Goal: Entertainment & Leisure: Browse casually

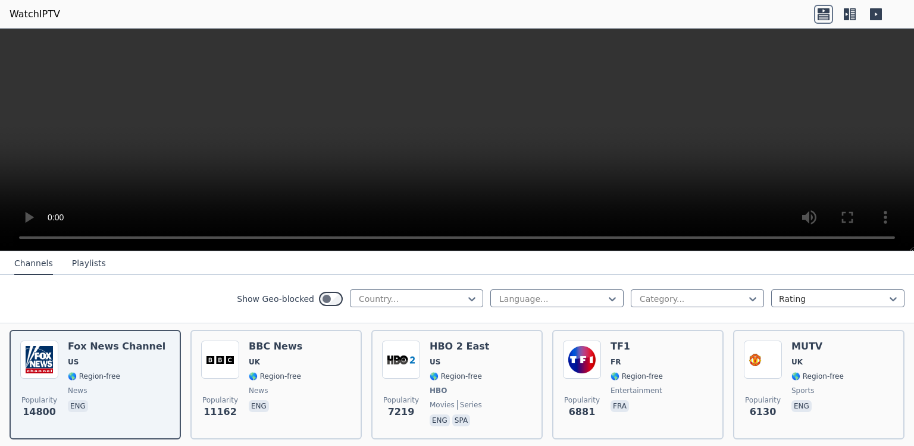
scroll to position [266, 0]
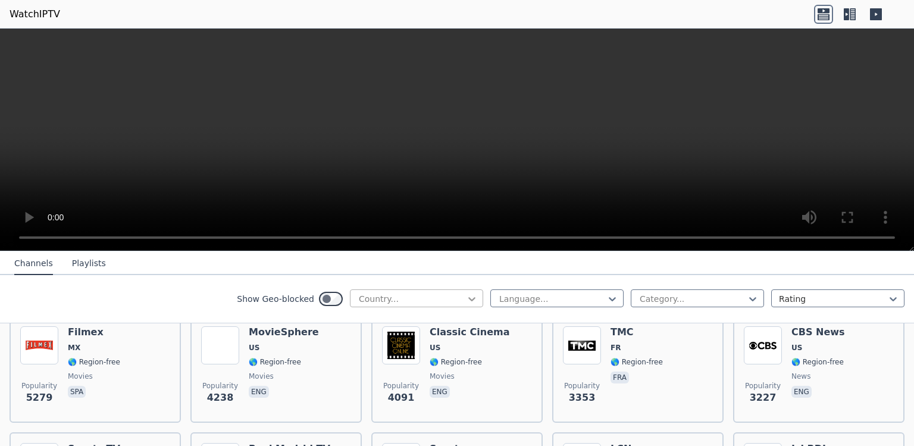
click at [467, 297] on icon at bounding box center [472, 299] width 12 height 12
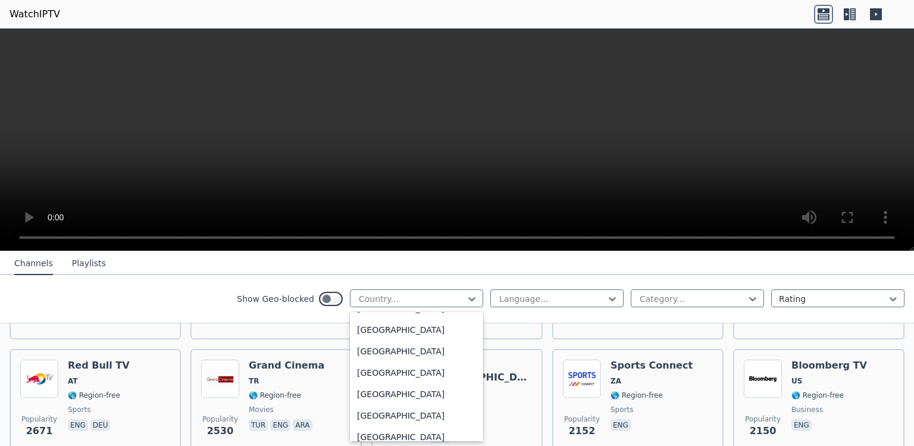
scroll to position [451, 0]
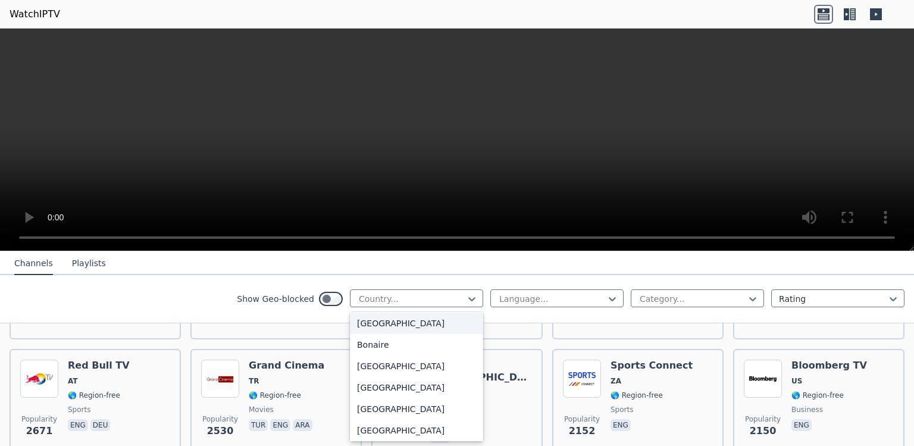
click at [350, 334] on div "[GEOGRAPHIC_DATA]" at bounding box center [416, 322] width 133 height 21
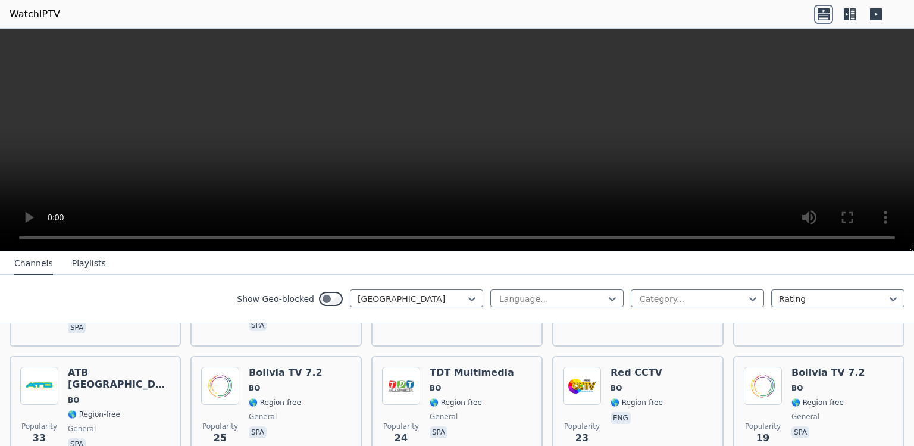
scroll to position [266, 0]
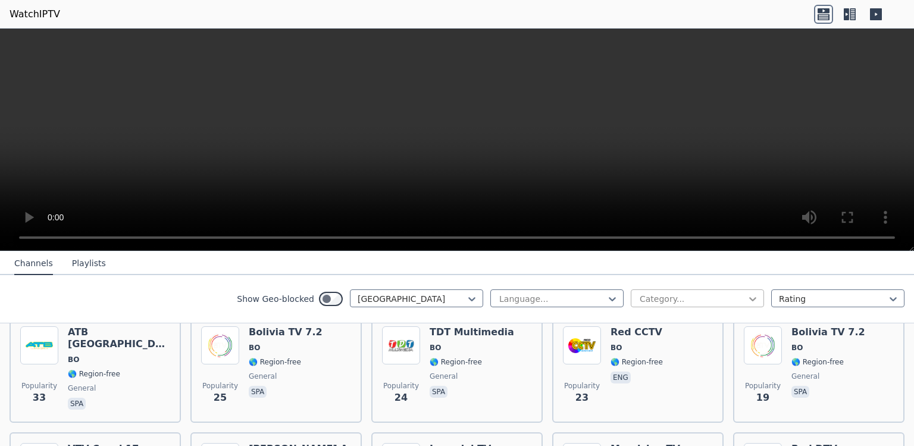
click at [749, 302] on icon at bounding box center [752, 299] width 7 height 4
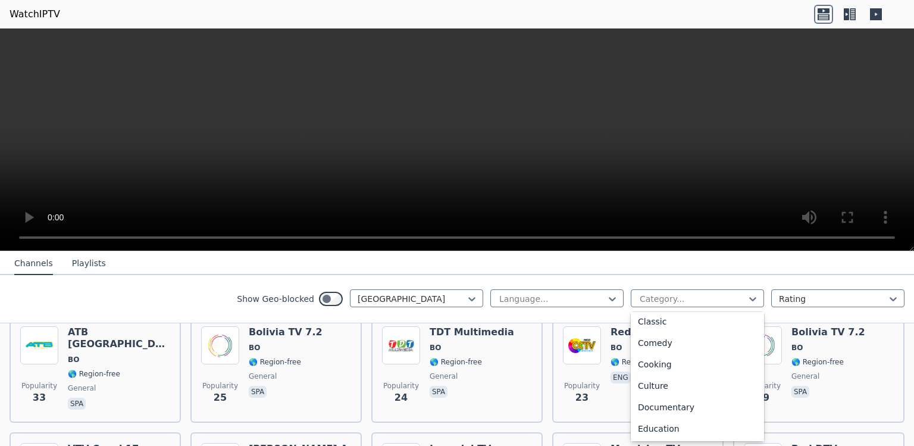
scroll to position [43, 0]
click at [466, 297] on div at bounding box center [472, 299] width 12 height 12
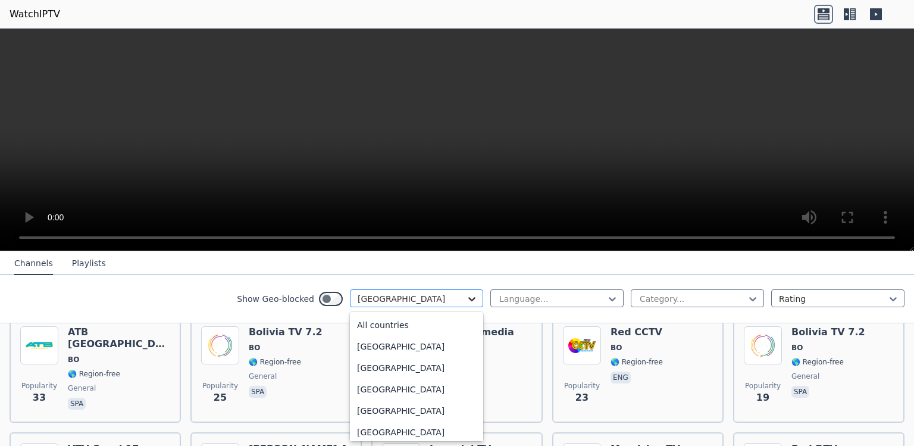
scroll to position [355, 0]
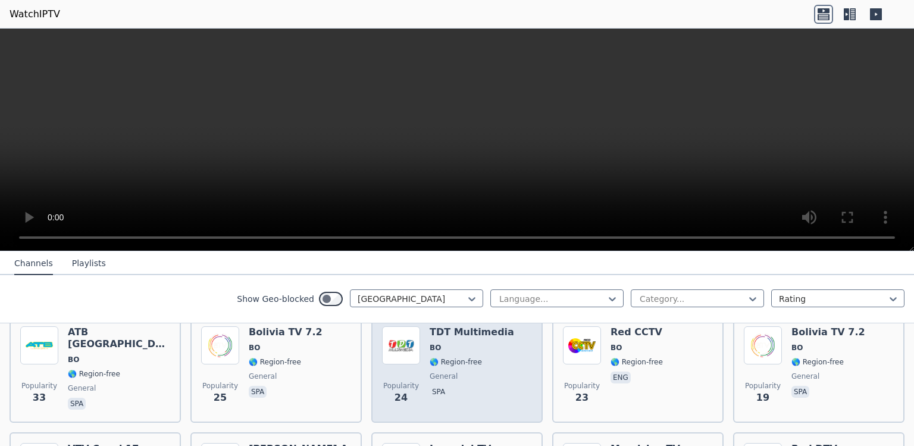
click at [476, 324] on div "Popularity 24 TDT Multimedia BO 🌎 Region-free general spa" at bounding box center [456, 368] width 171 height 107
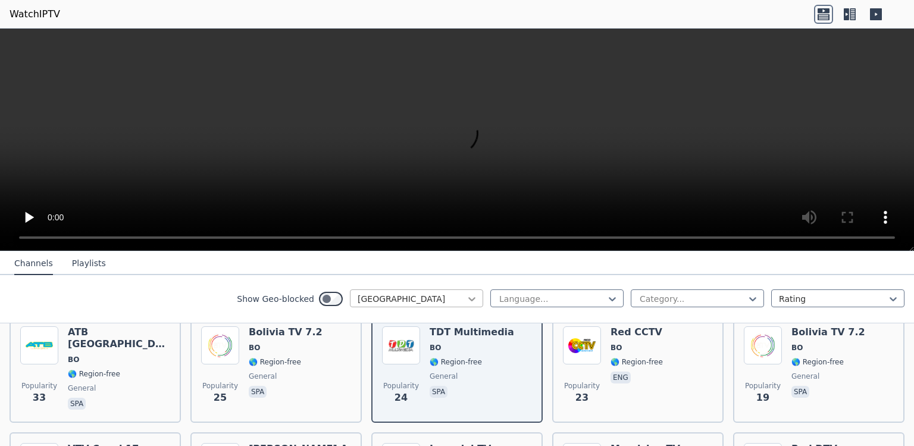
click at [466, 300] on icon at bounding box center [472, 299] width 12 height 12
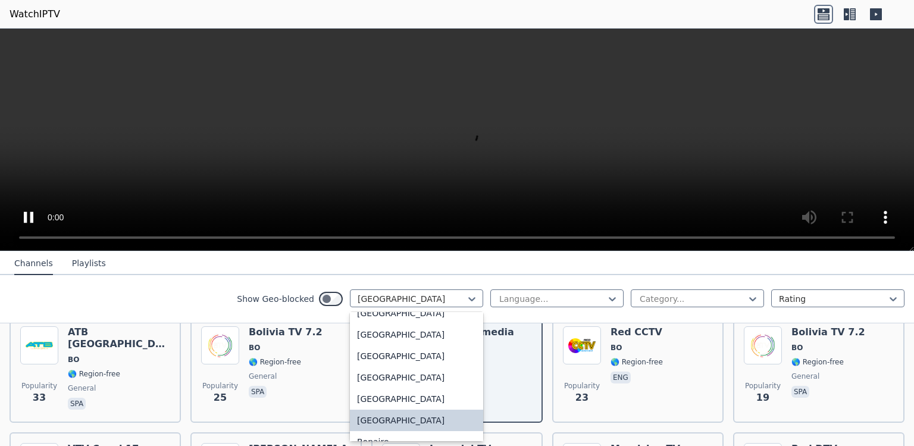
click at [468, 302] on div "[GEOGRAPHIC_DATA]" at bounding box center [416, 291] width 133 height 21
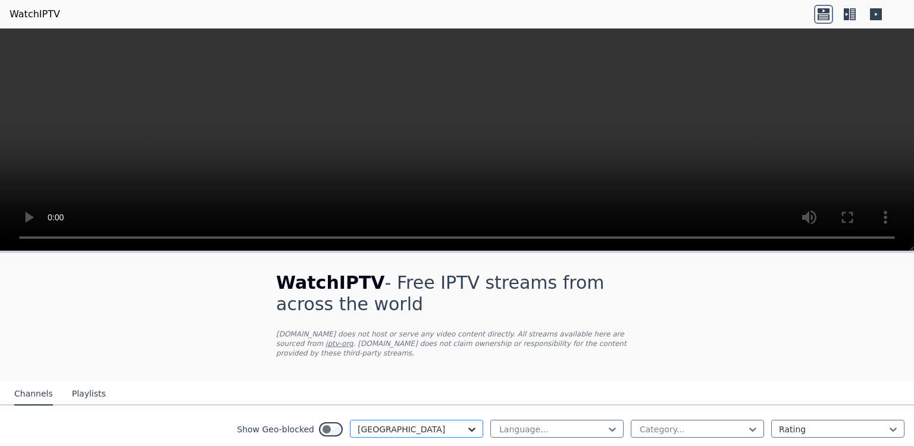
click at [468, 429] on icon at bounding box center [471, 430] width 7 height 4
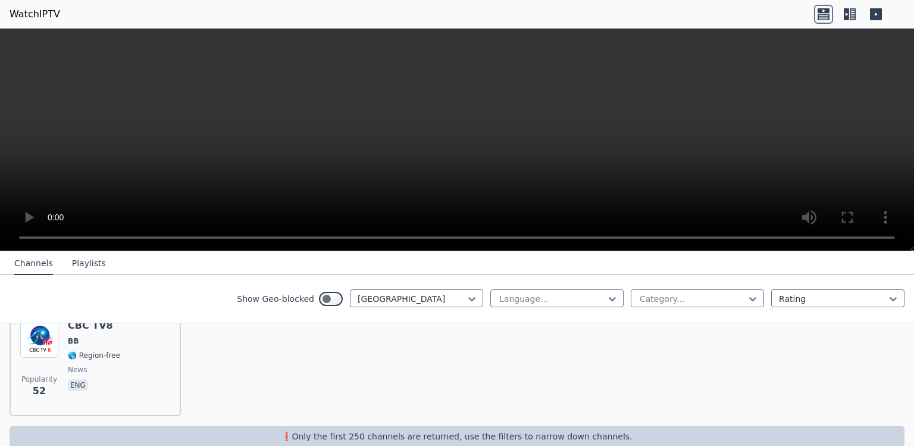
scroll to position [174, 0]
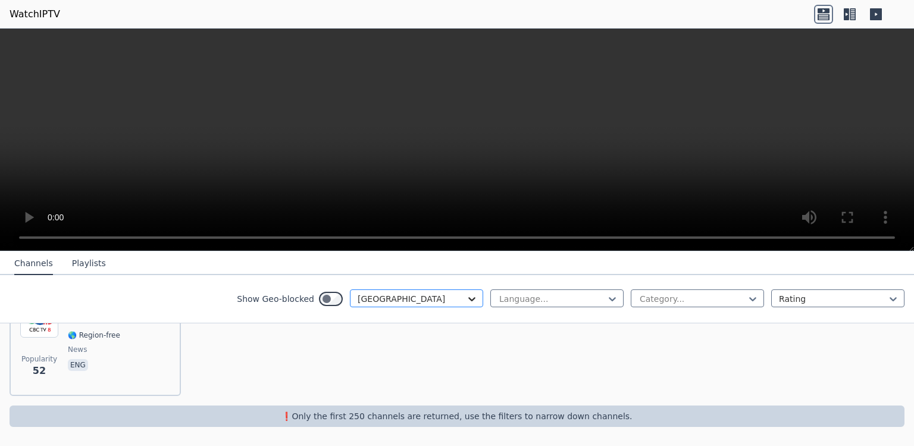
click at [468, 297] on icon at bounding box center [472, 299] width 12 height 12
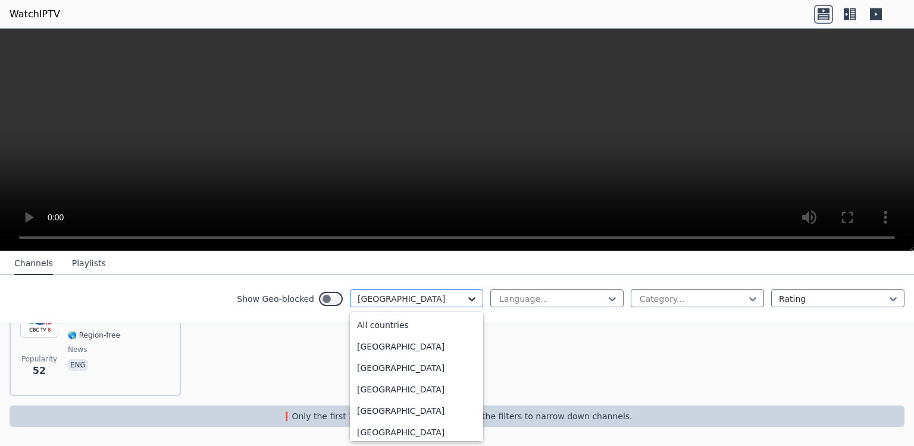
scroll to position [212, 0]
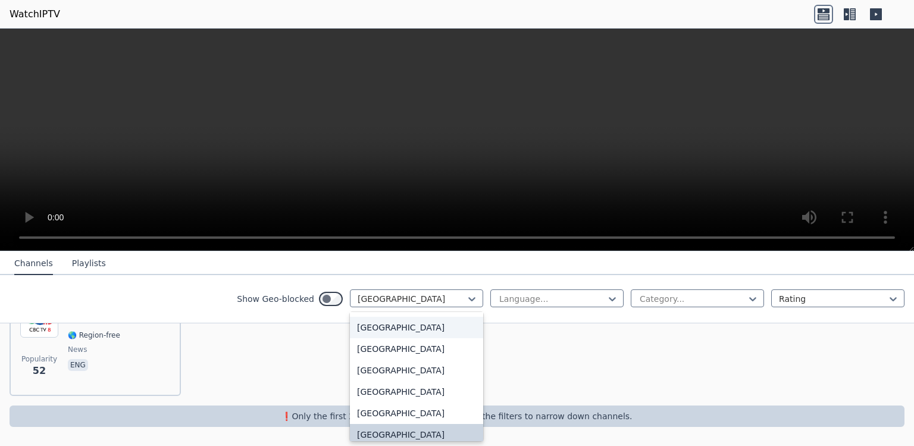
click at [468, 338] on div "[GEOGRAPHIC_DATA]" at bounding box center [416, 326] width 133 height 21
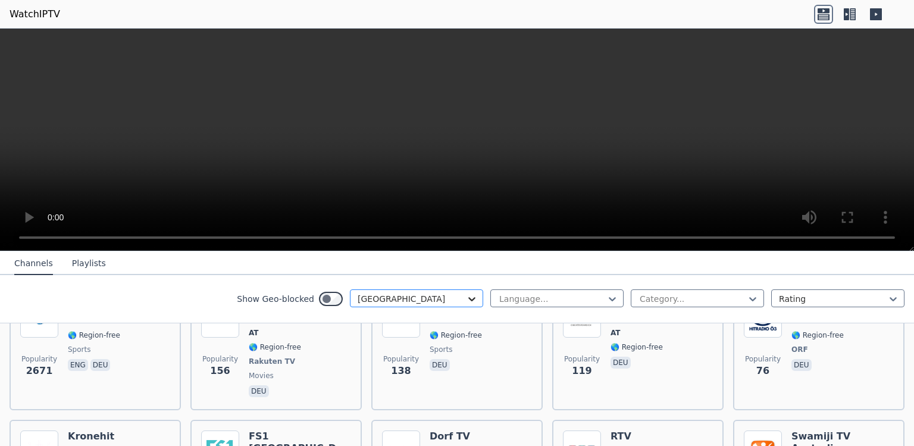
click at [468, 297] on icon at bounding box center [472, 299] width 12 height 12
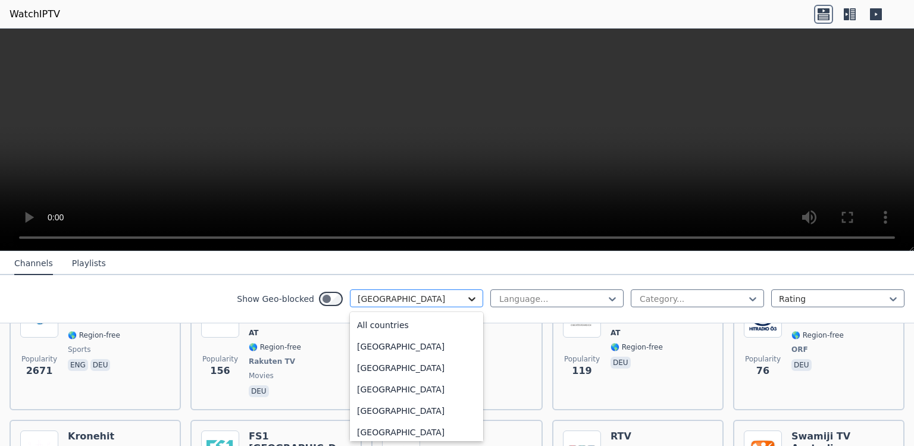
scroll to position [93, 0]
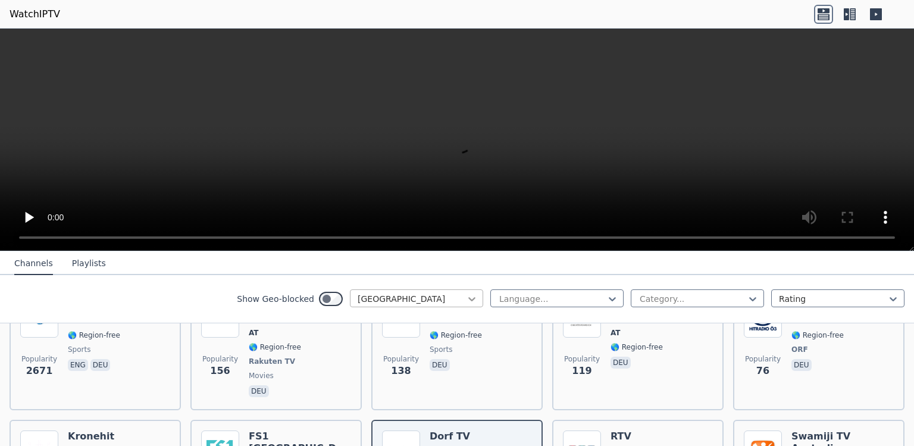
click at [468, 300] on icon at bounding box center [472, 299] width 12 height 12
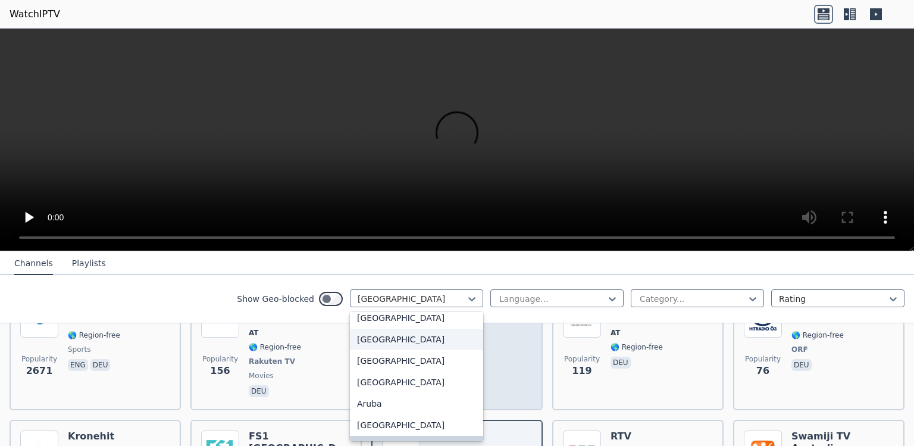
click at [476, 367] on div "Popularity 138 K19 AT 🌎 Region-free sports deu" at bounding box center [457, 349] width 150 height 100
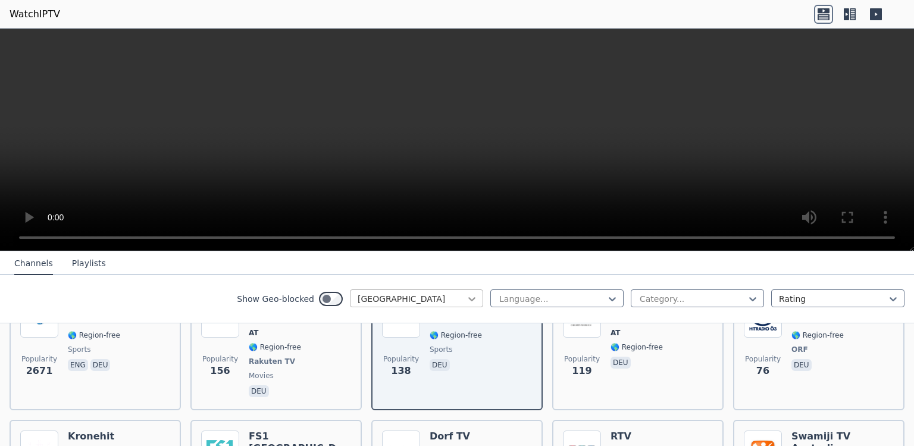
click at [466, 298] on icon at bounding box center [472, 299] width 12 height 12
click at [426, 298] on div at bounding box center [412, 299] width 108 height 12
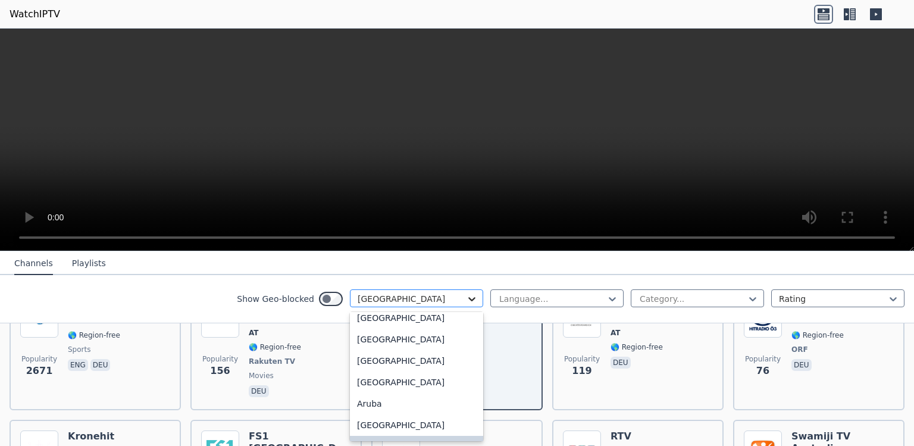
click at [466, 298] on icon at bounding box center [472, 299] width 12 height 12
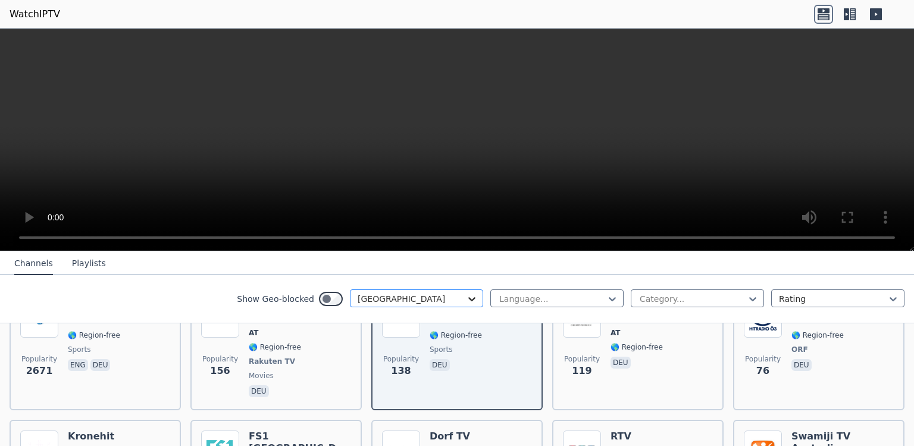
click at [466, 298] on icon at bounding box center [472, 299] width 12 height 12
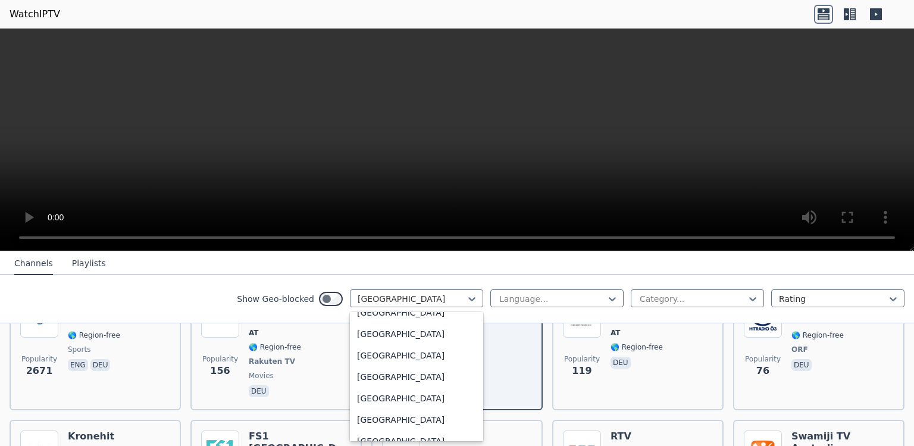
scroll to position [512, 0]
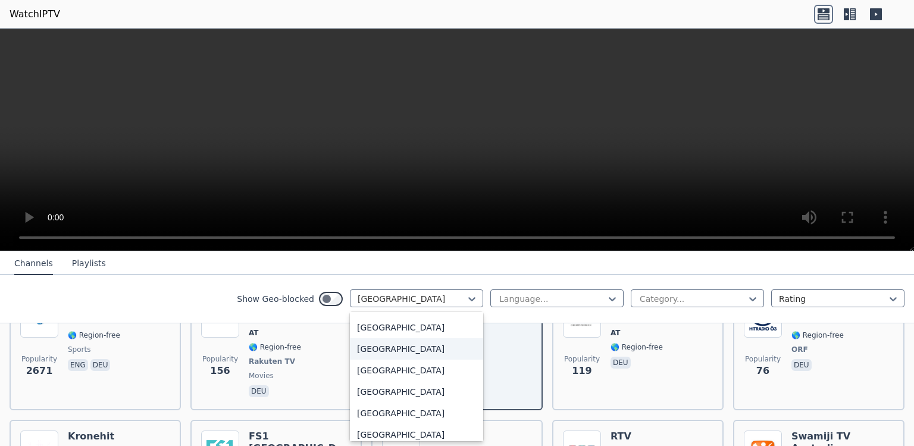
click at [350, 359] on div "[GEOGRAPHIC_DATA]" at bounding box center [416, 348] width 133 height 21
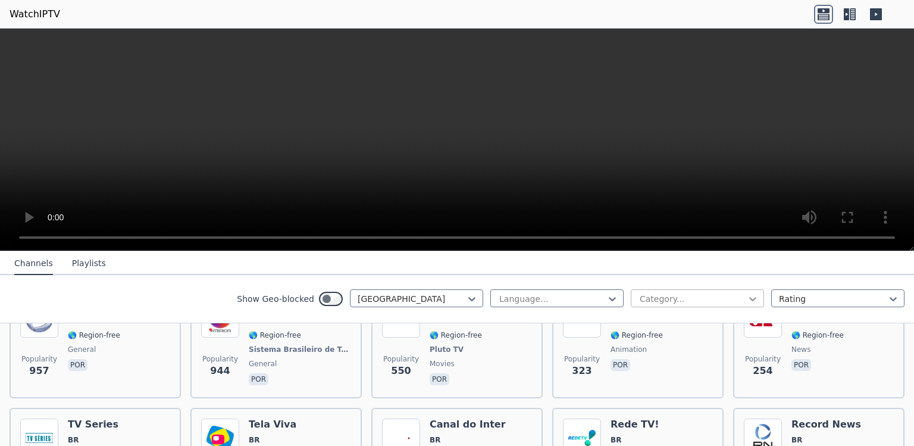
click at [750, 300] on icon at bounding box center [753, 299] width 12 height 12
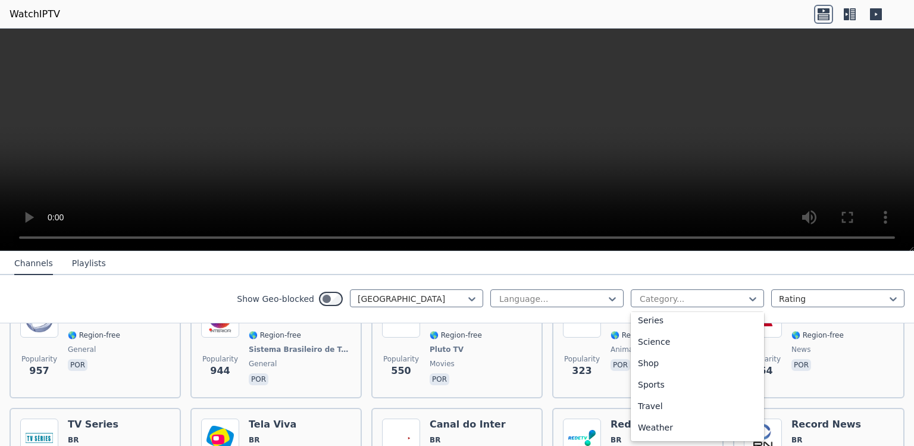
scroll to position [490, 0]
click at [671, 395] on div "Sports" at bounding box center [697, 384] width 133 height 21
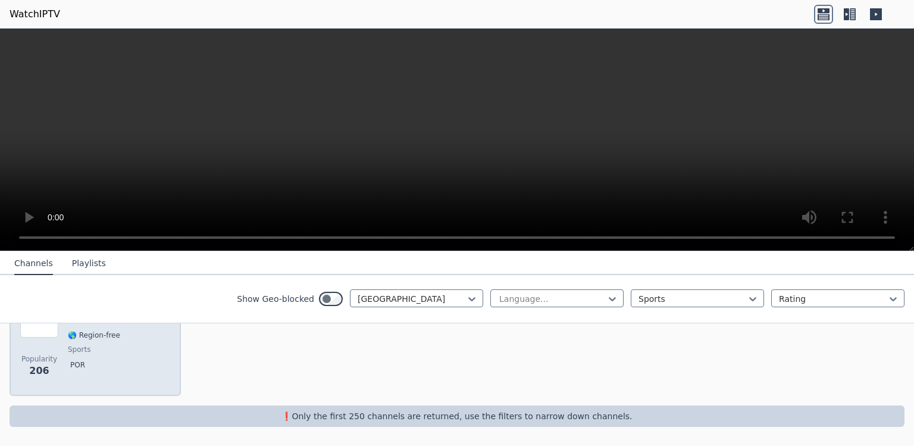
click at [36, 354] on span "Popularity" at bounding box center [39, 359] width 36 height 10
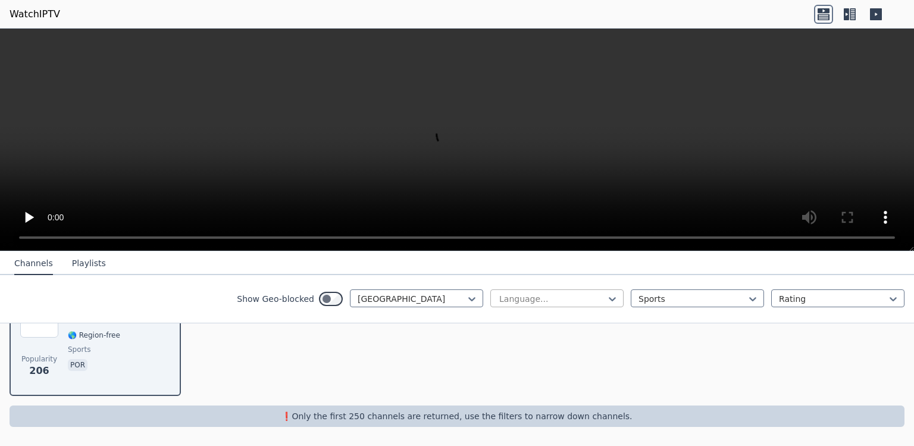
click at [515, 297] on div at bounding box center [552, 299] width 108 height 12
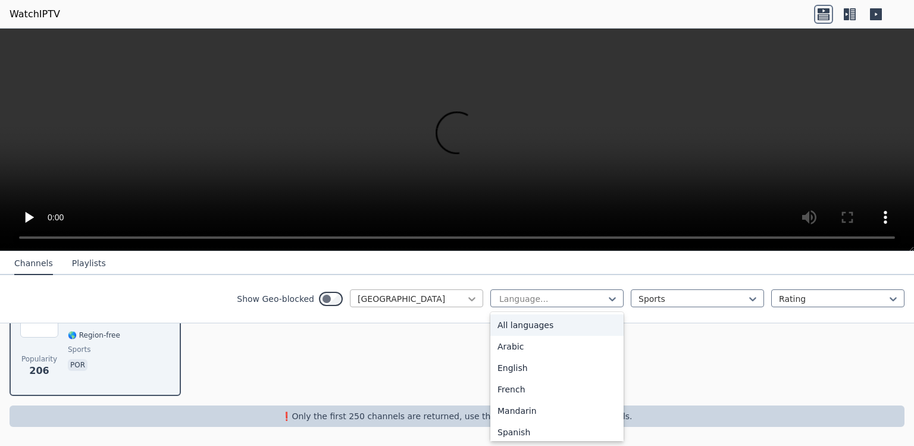
click at [466, 297] on div at bounding box center [472, 299] width 12 height 12
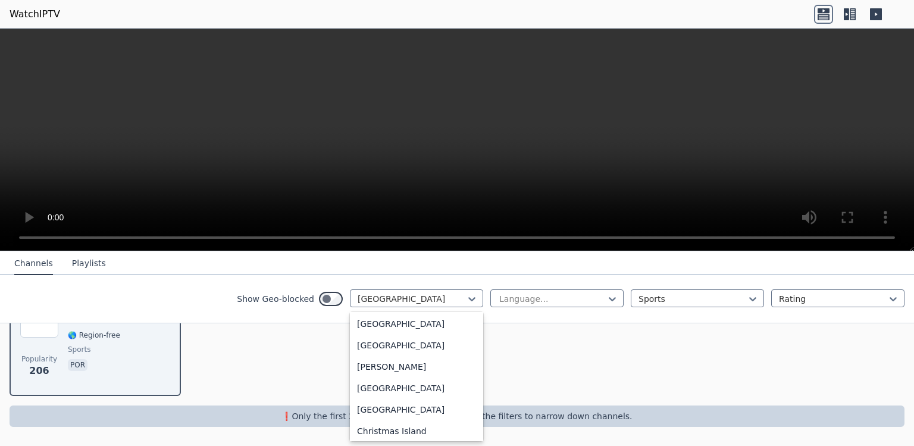
scroll to position [754, 0]
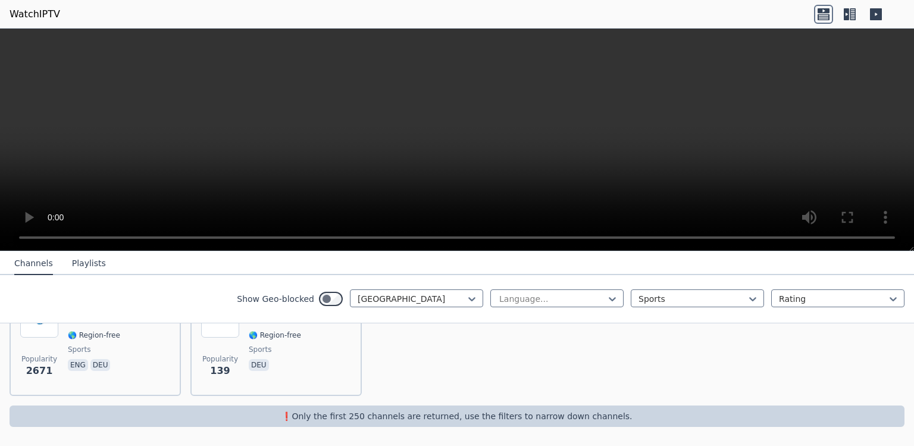
scroll to position [67, 0]
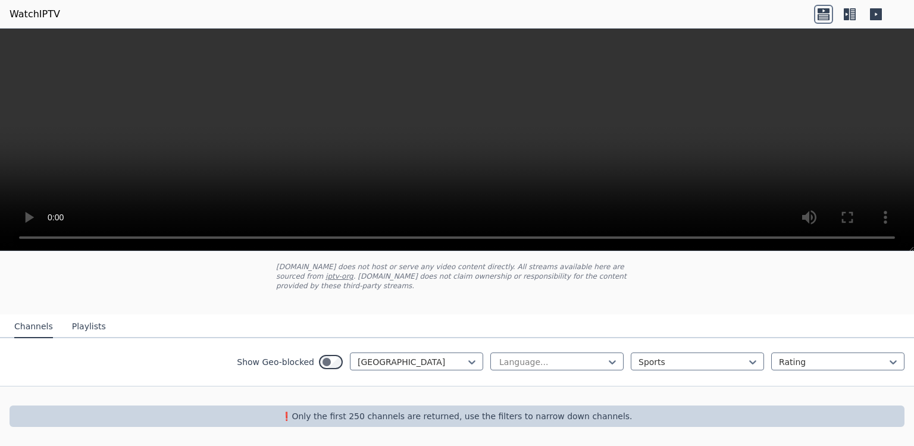
scroll to position [174, 0]
